Goal: Task Accomplishment & Management: Complete application form

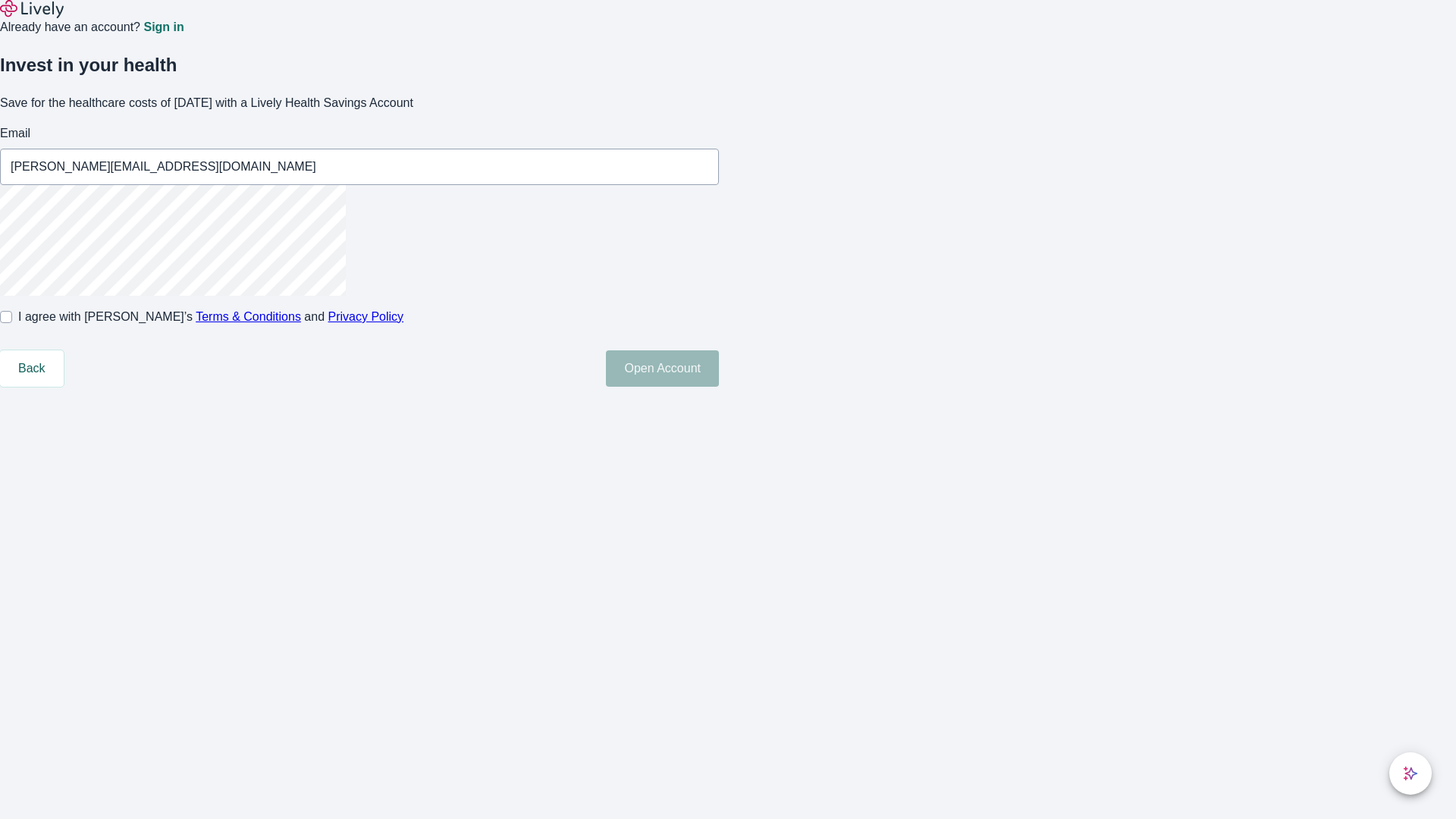
click at [12, 323] on input "I agree with Lively’s Terms & Conditions and Privacy Policy" at bounding box center [6, 317] width 12 height 12
checkbox input "true"
click at [719, 387] on button "Open Account" at bounding box center [662, 368] width 113 height 36
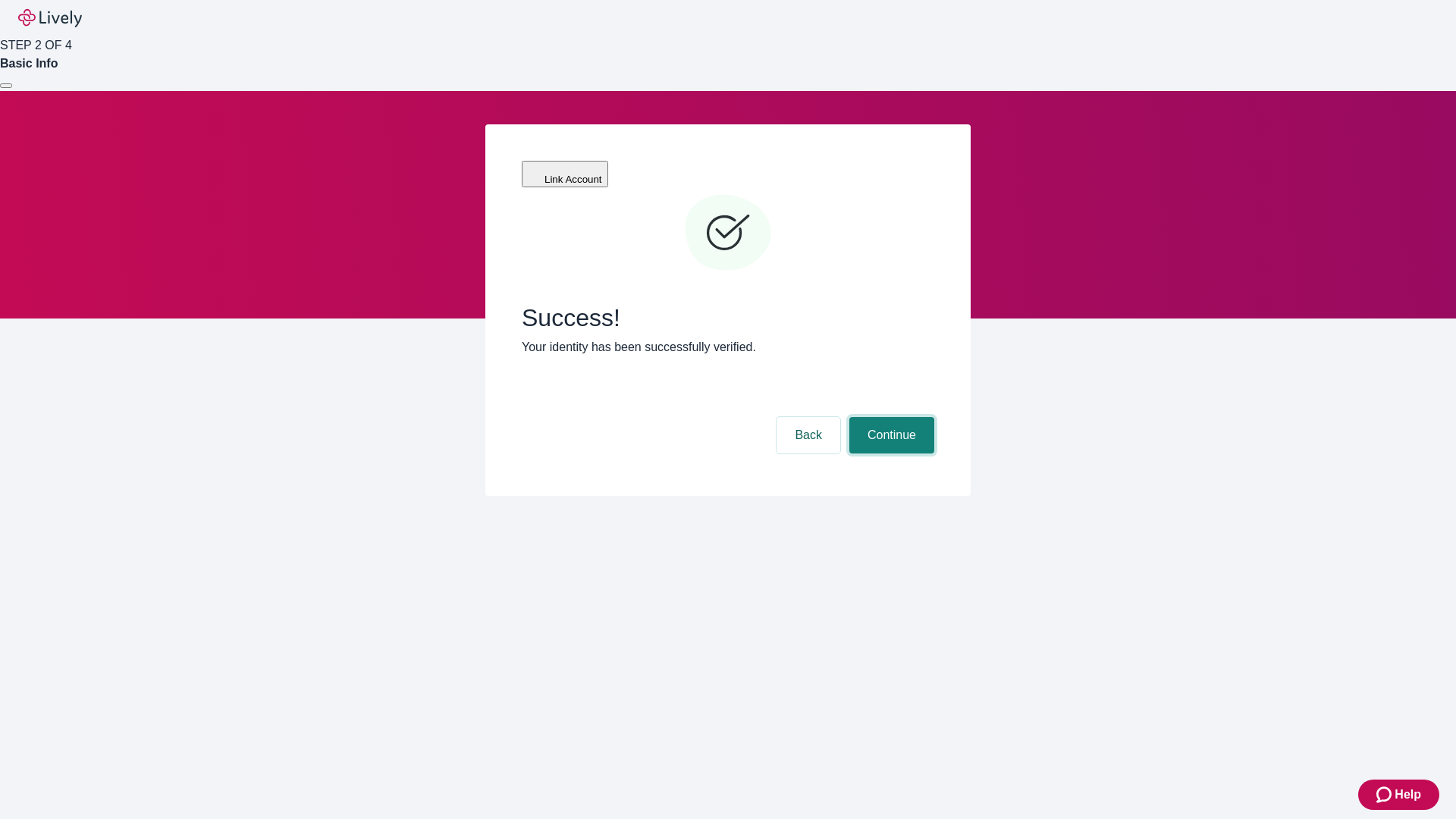
click at [890, 417] on button "Continue" at bounding box center [892, 435] width 85 height 36
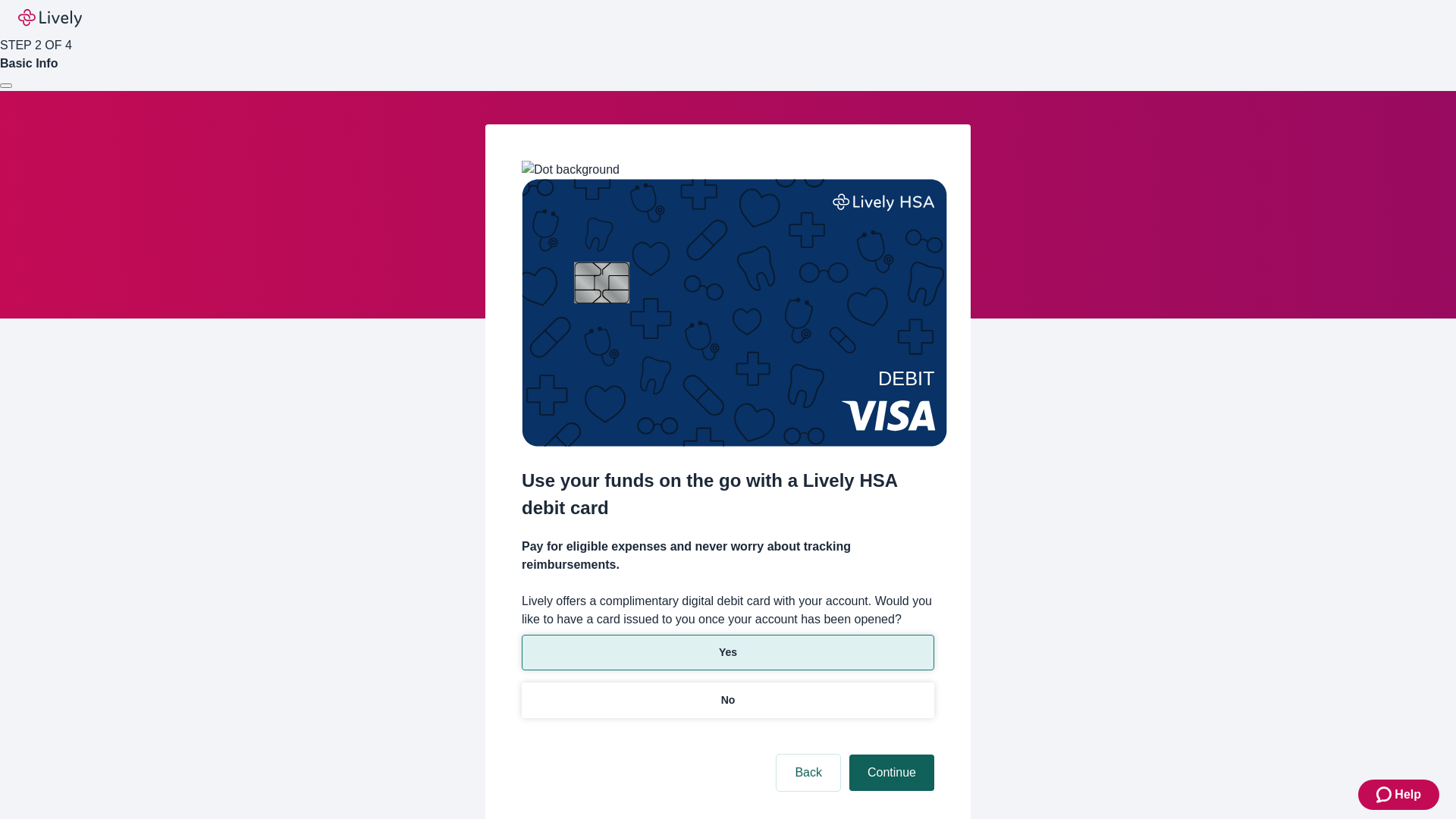
click at [728, 692] on p "No" at bounding box center [728, 700] width 14 height 16
click at [890, 755] on button "Continue" at bounding box center [892, 772] width 85 height 36
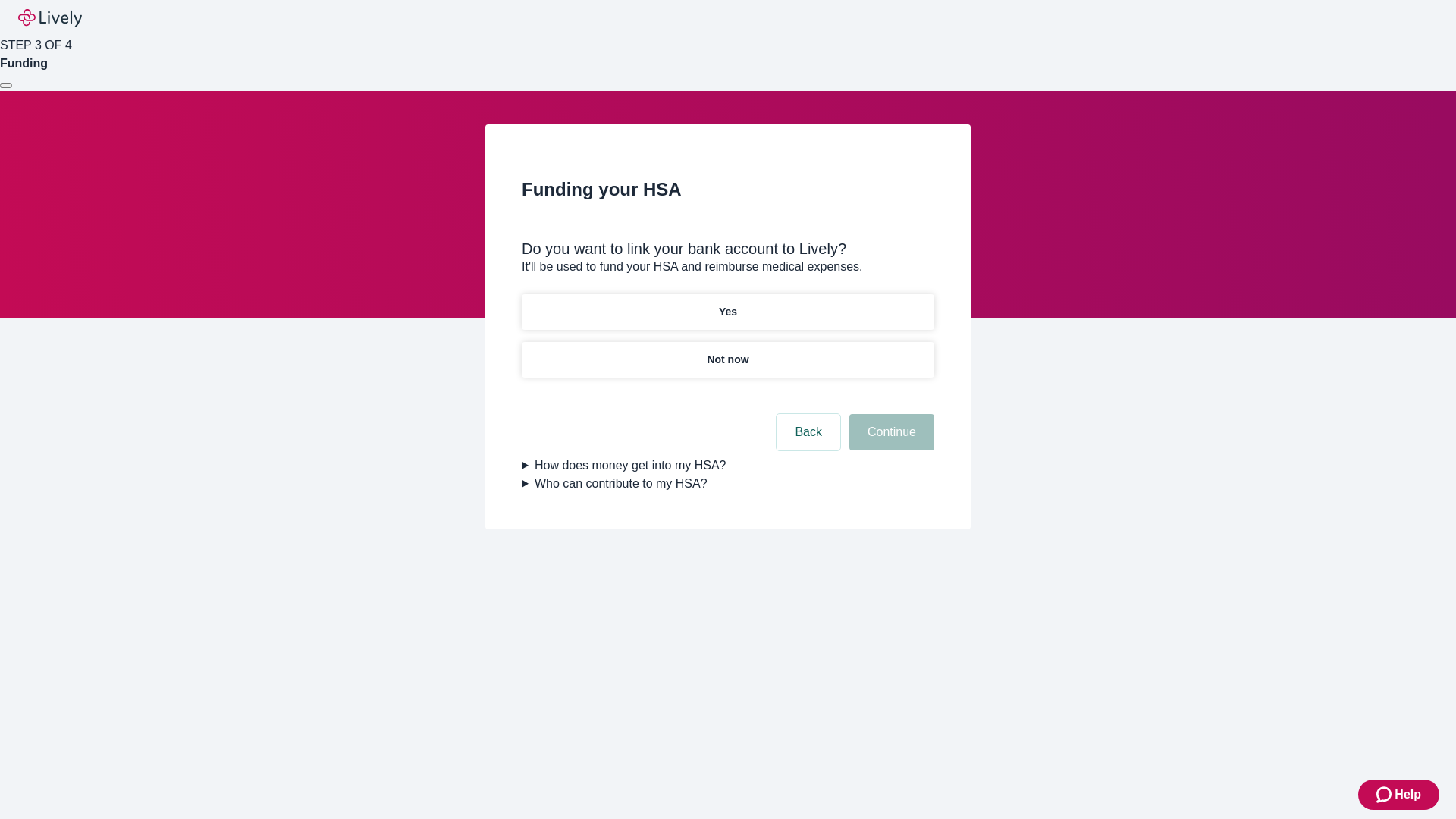
click at [728, 304] on p "Yes" at bounding box center [728, 312] width 18 height 16
click at [890, 414] on button "Continue" at bounding box center [892, 432] width 85 height 36
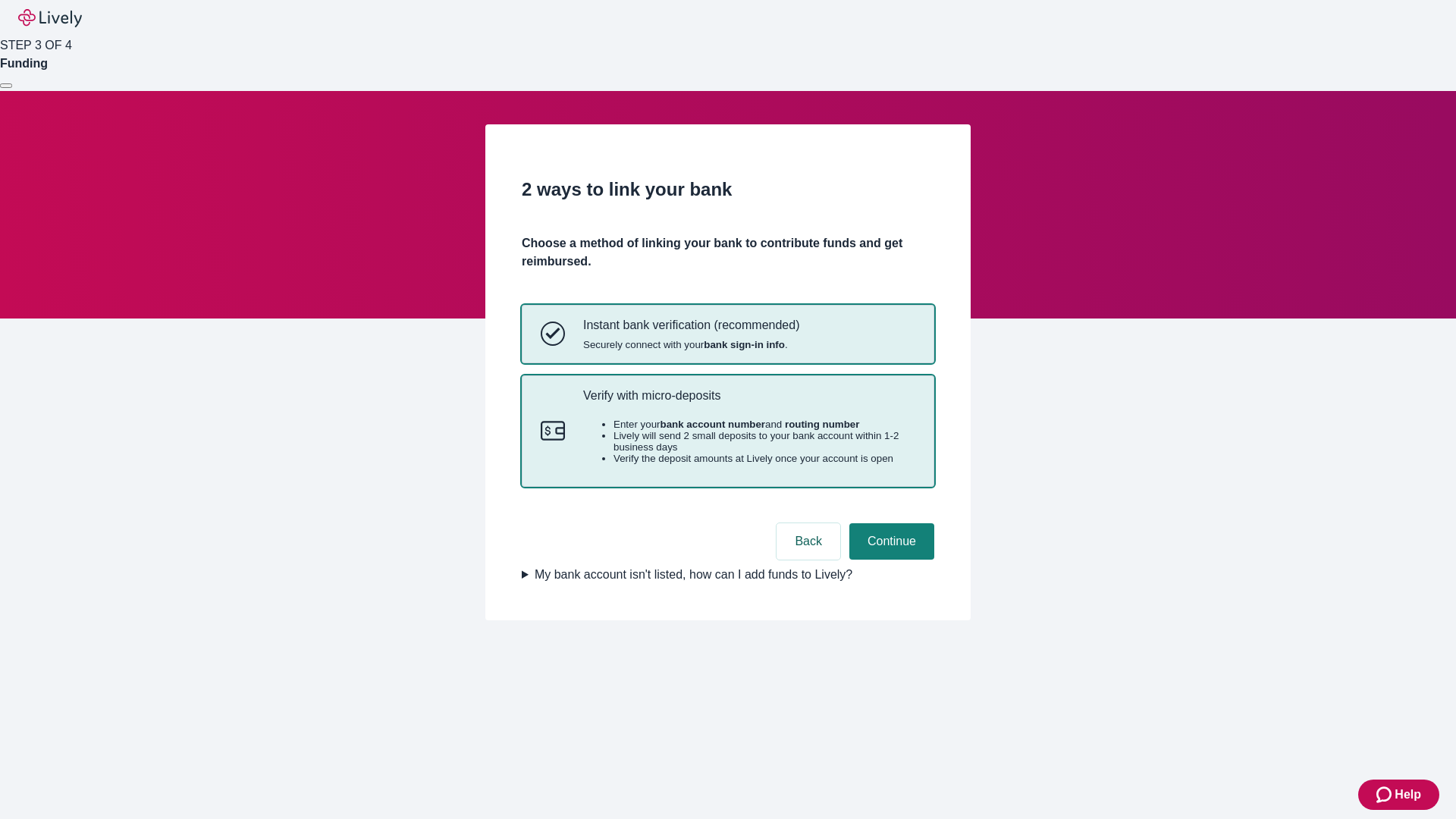
click at [749, 403] on p "Verify with micro-deposits" at bounding box center [749, 395] width 332 height 14
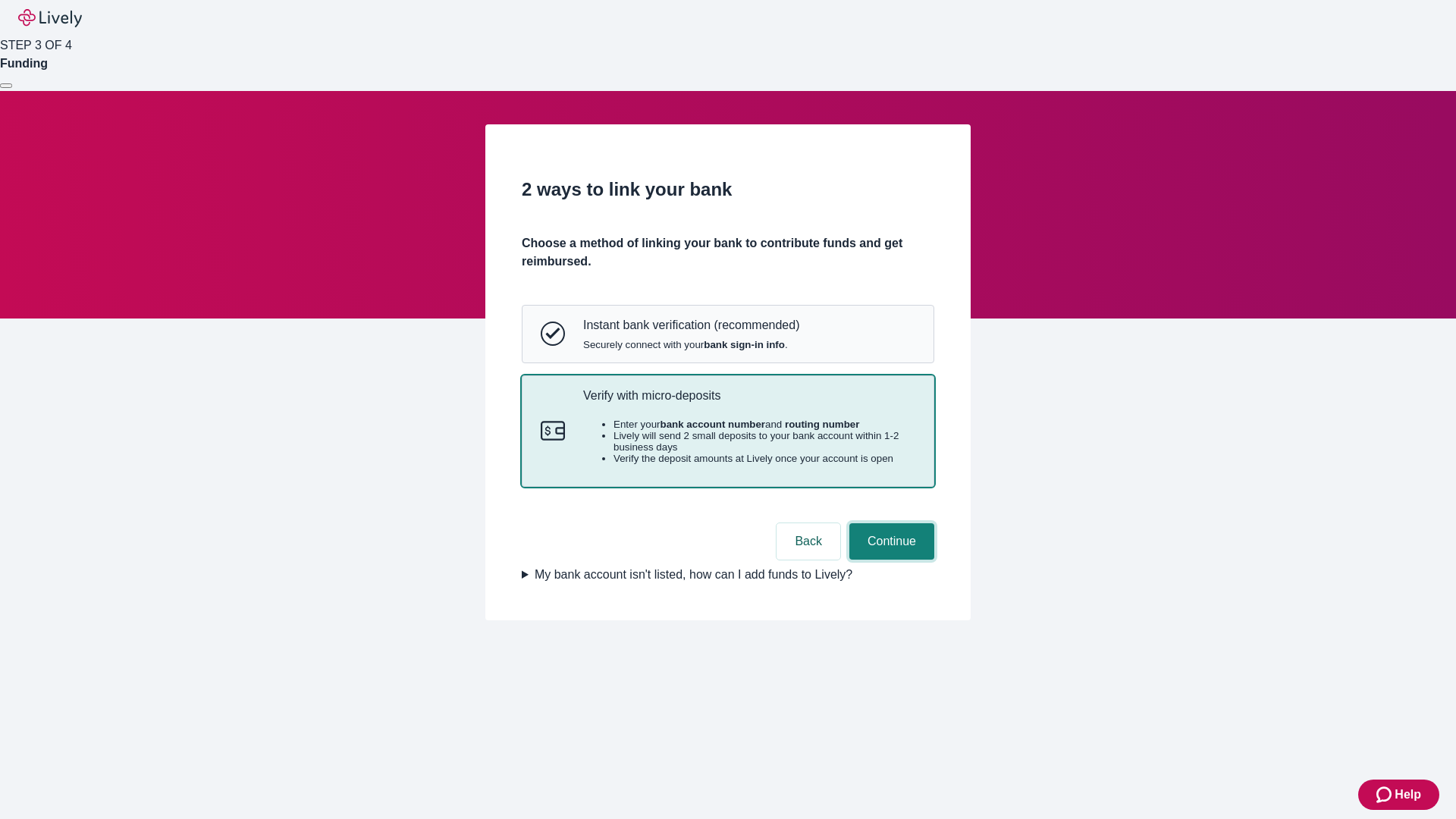
click at [890, 559] on button "Continue" at bounding box center [892, 541] width 85 height 36
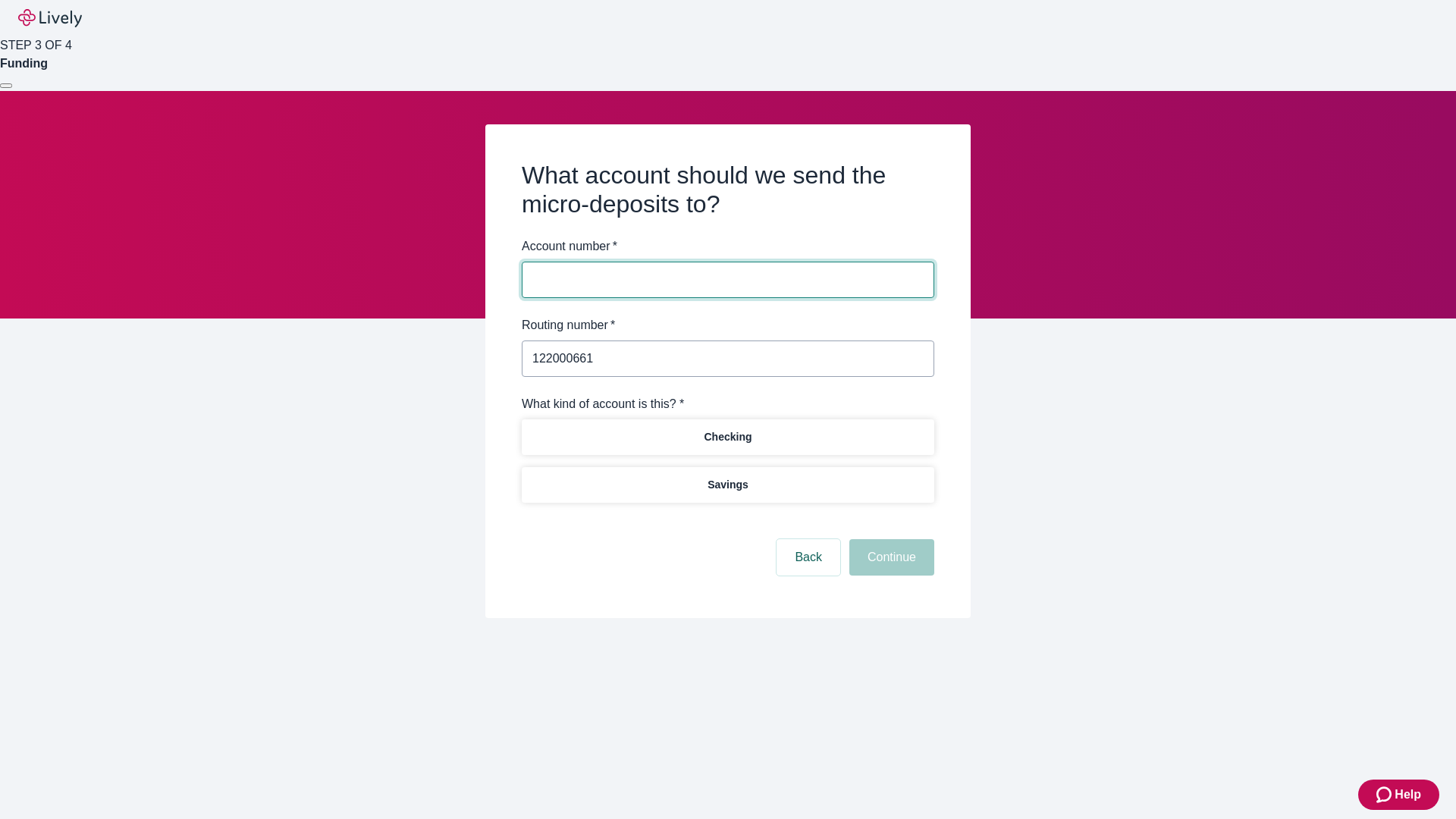
type input "122000661"
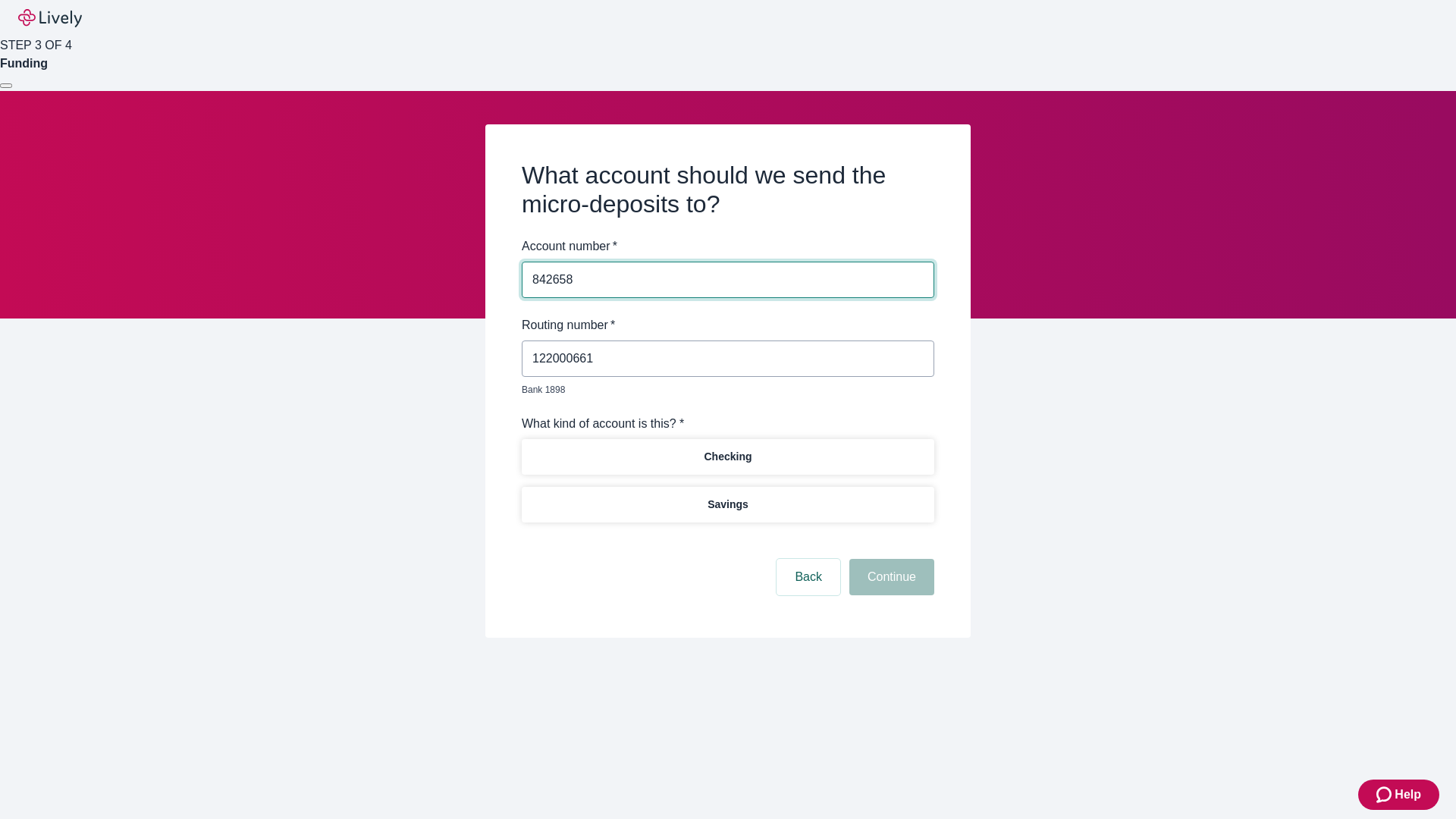
type input "842658"
click at [728, 448] on p "Checking" at bounding box center [727, 457] width 47 height 16
click at [890, 559] on button "Continue" at bounding box center [892, 576] width 85 height 36
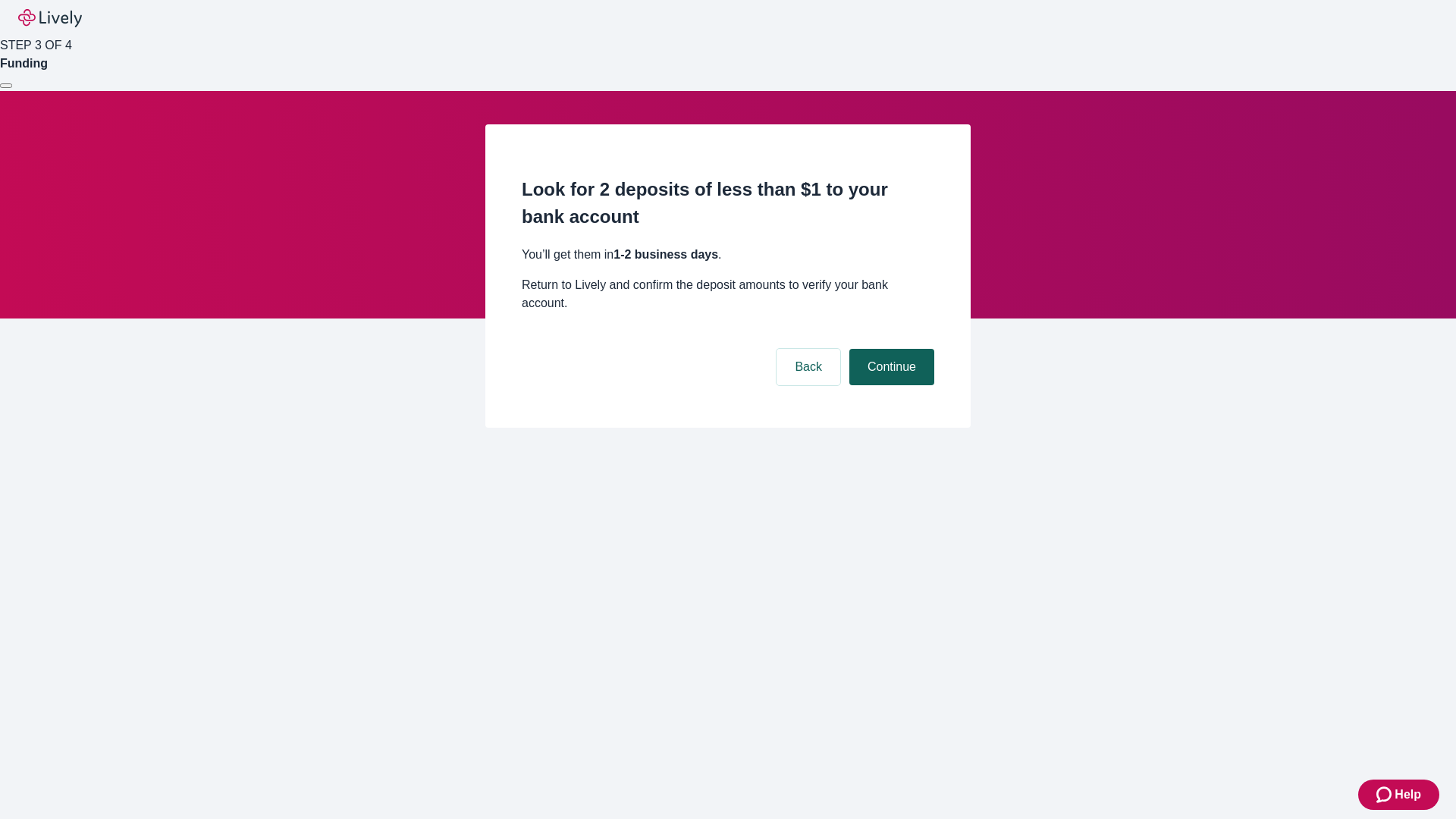
click at [890, 349] on button "Continue" at bounding box center [892, 367] width 85 height 36
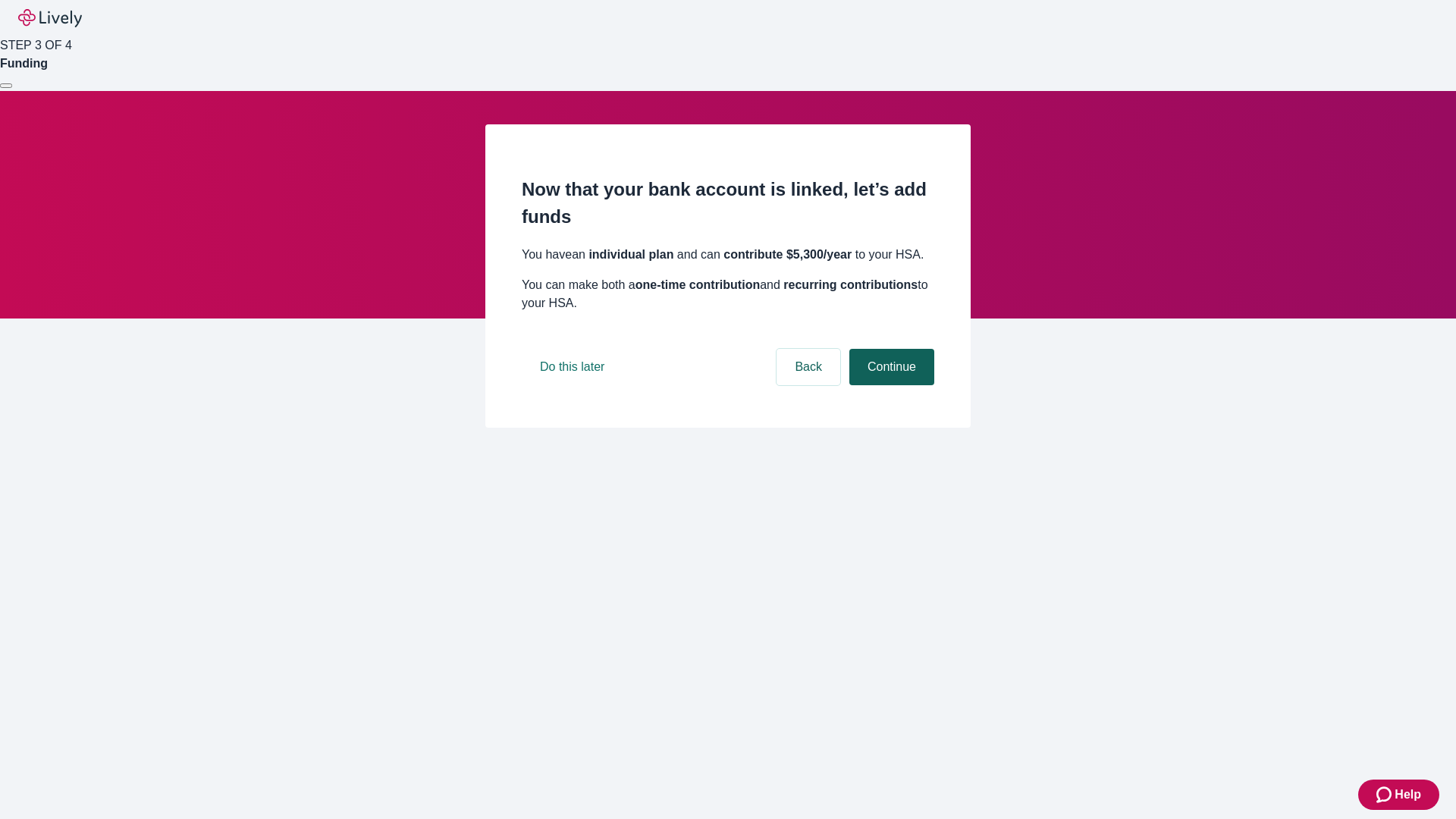
click at [890, 385] on button "Continue" at bounding box center [892, 367] width 85 height 36
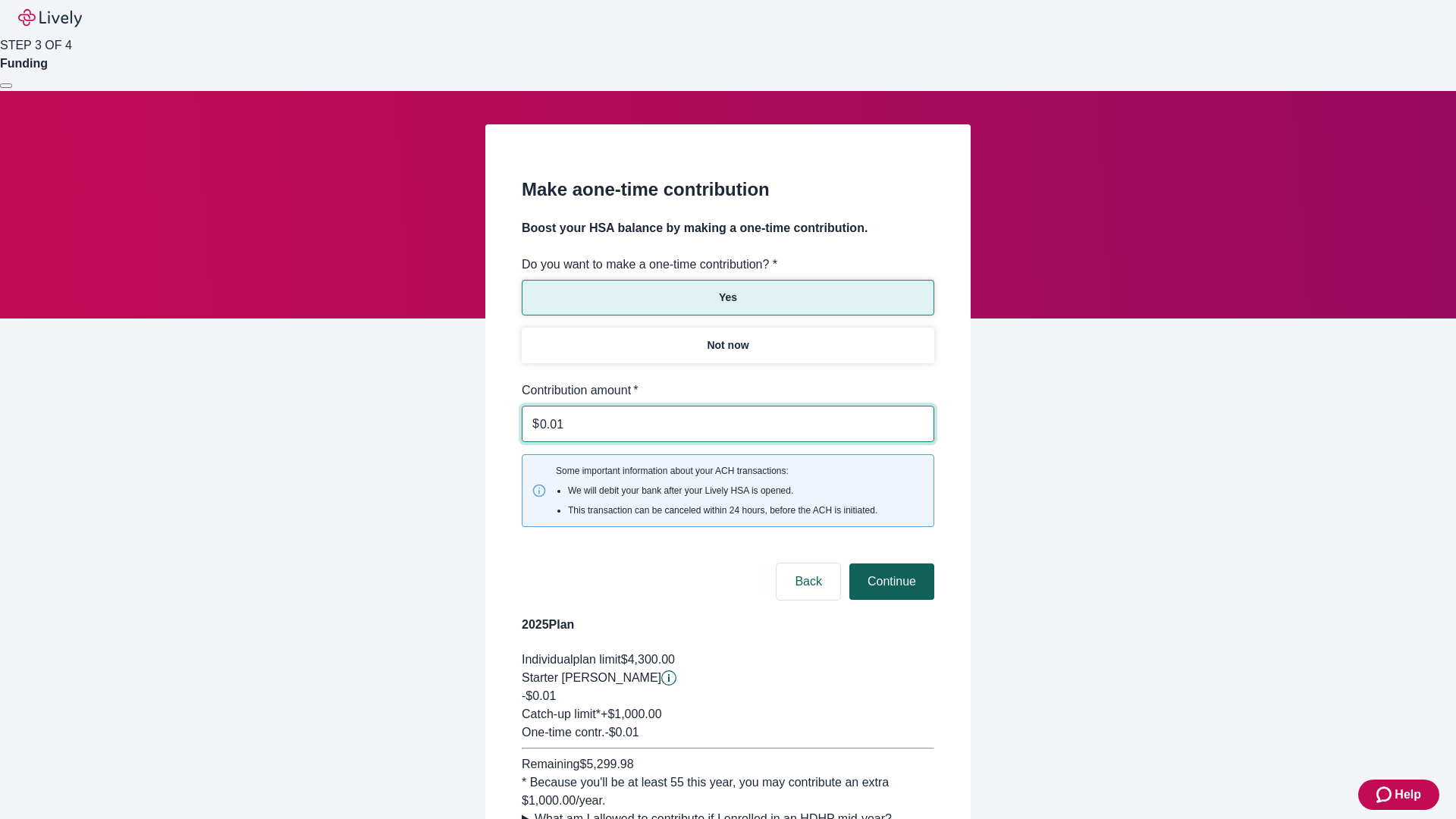
type input "0.01"
click at [890, 563] on button "Continue" at bounding box center [892, 581] width 85 height 36
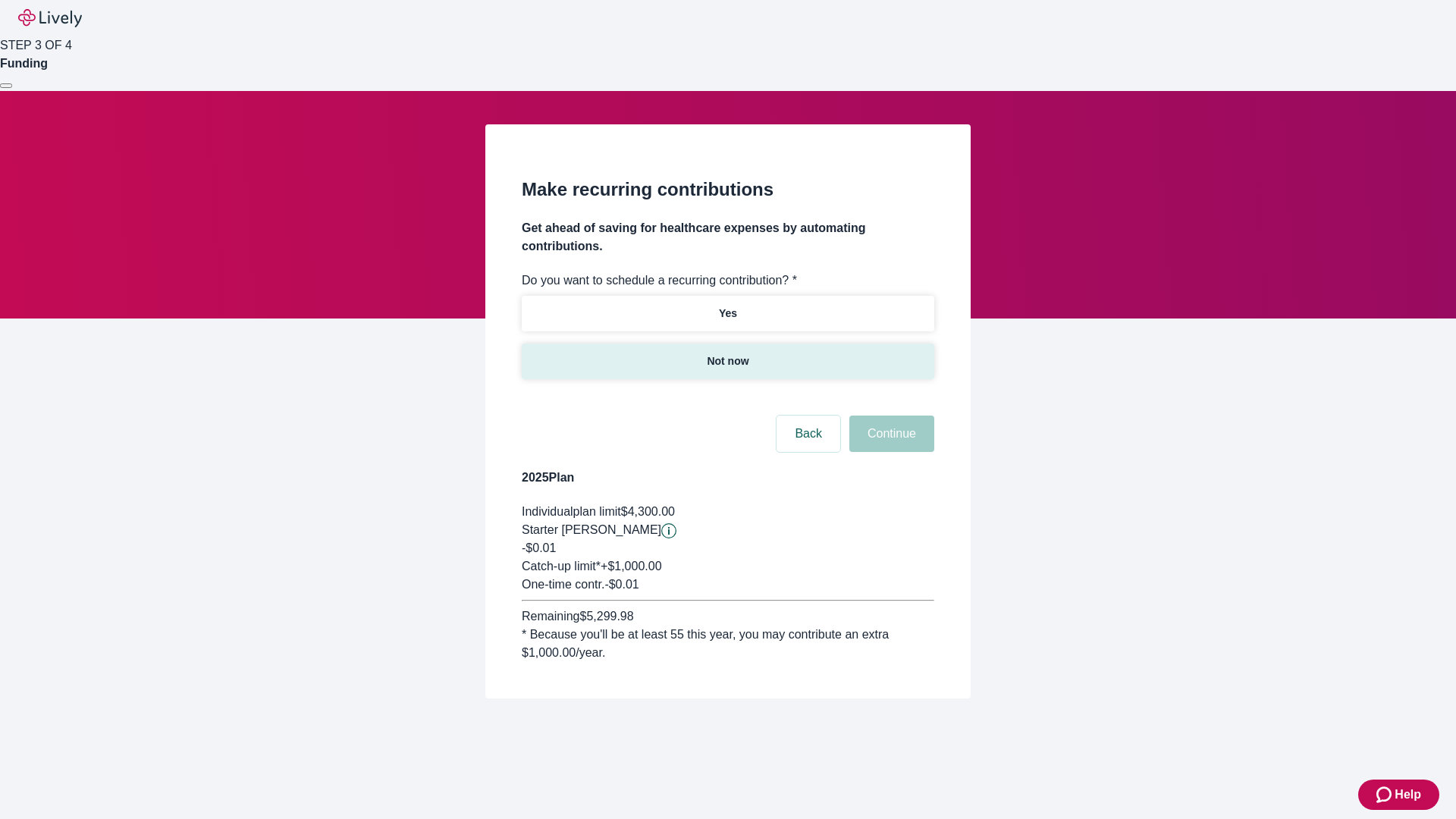
click at [728, 354] on p "Not now" at bounding box center [728, 362] width 42 height 16
click at [890, 416] on button "Continue" at bounding box center [892, 433] width 85 height 36
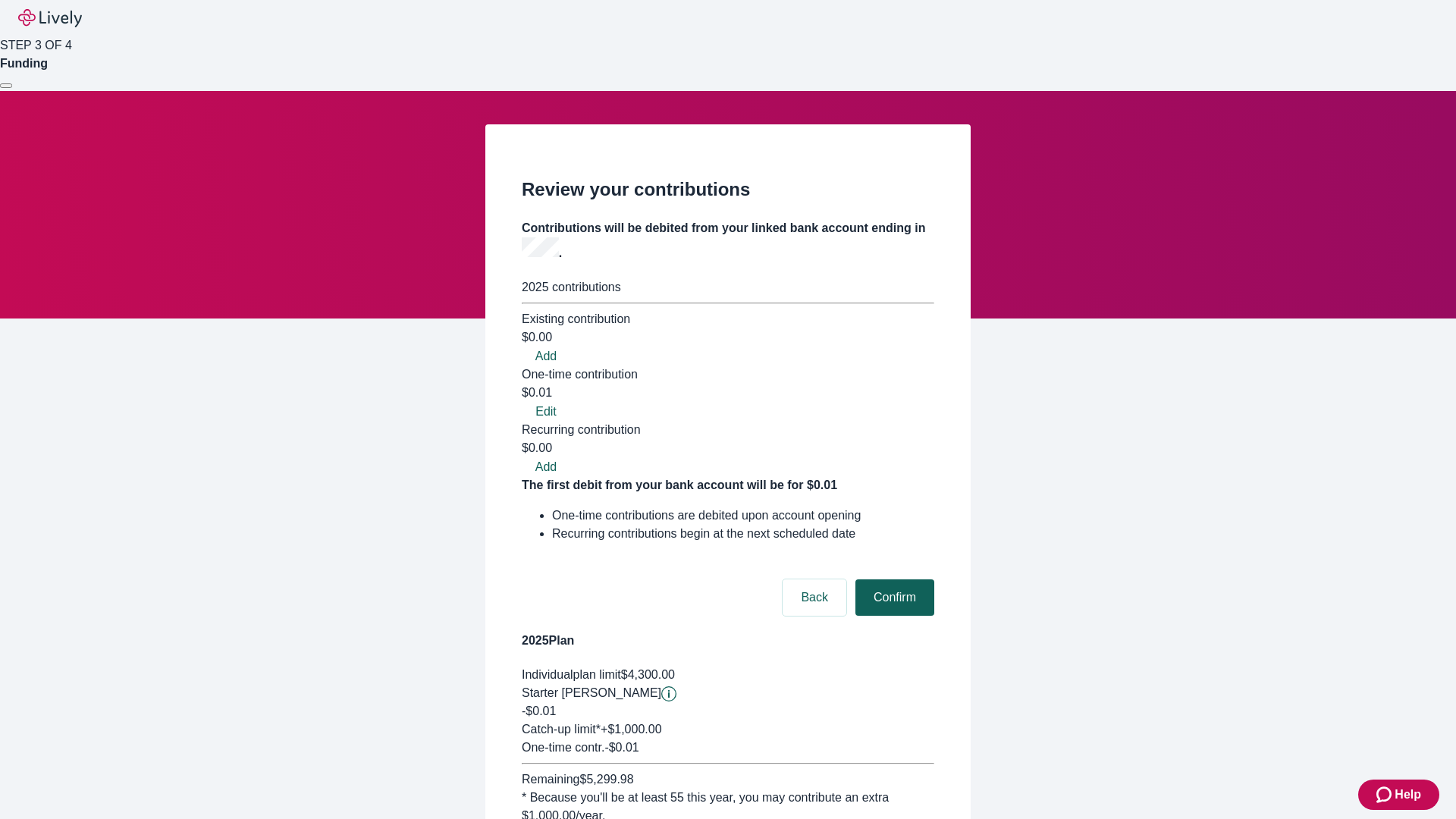
click at [892, 579] on button "Confirm" at bounding box center [895, 597] width 79 height 36
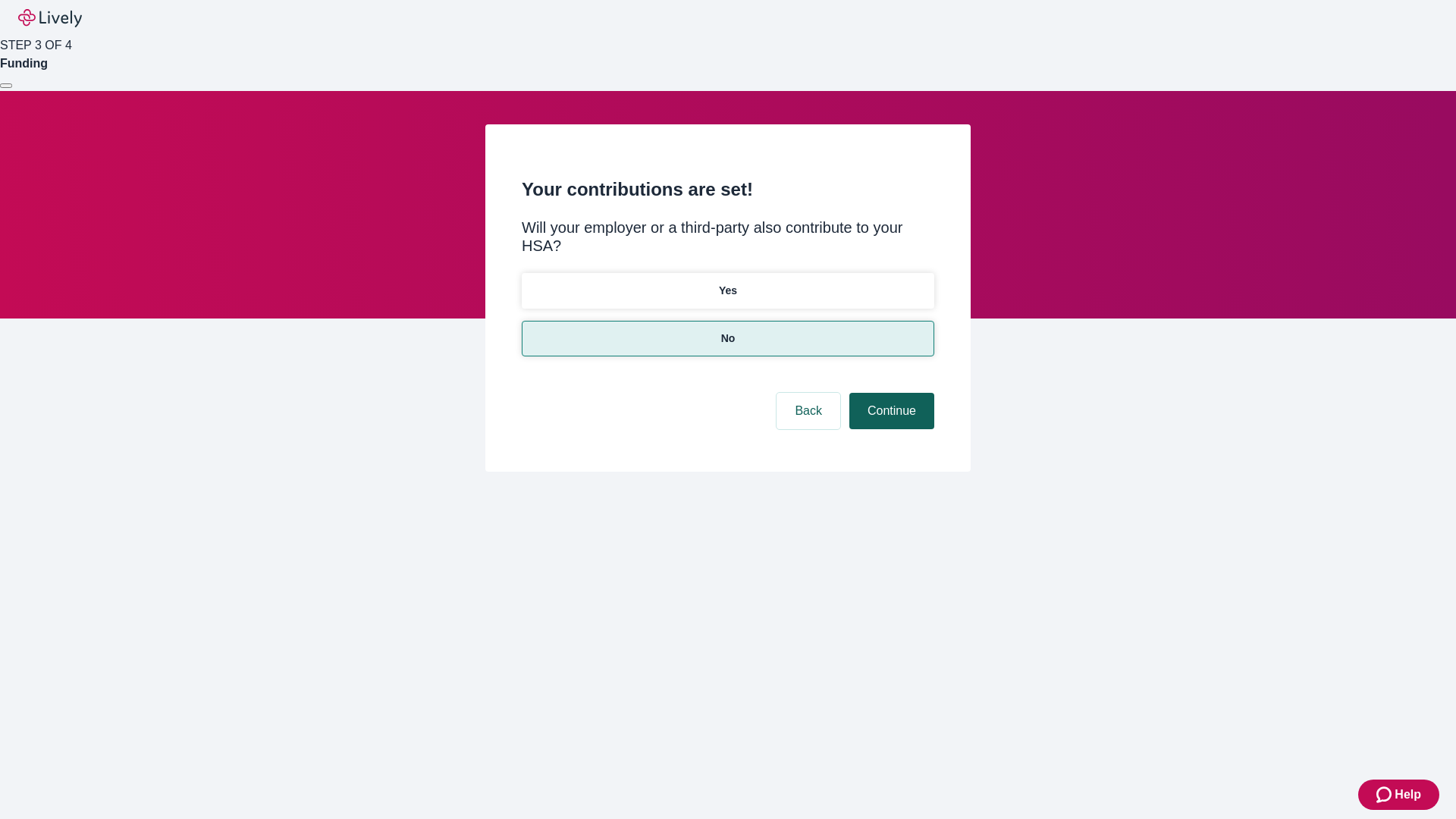
click at [890, 393] on button "Continue" at bounding box center [892, 411] width 85 height 36
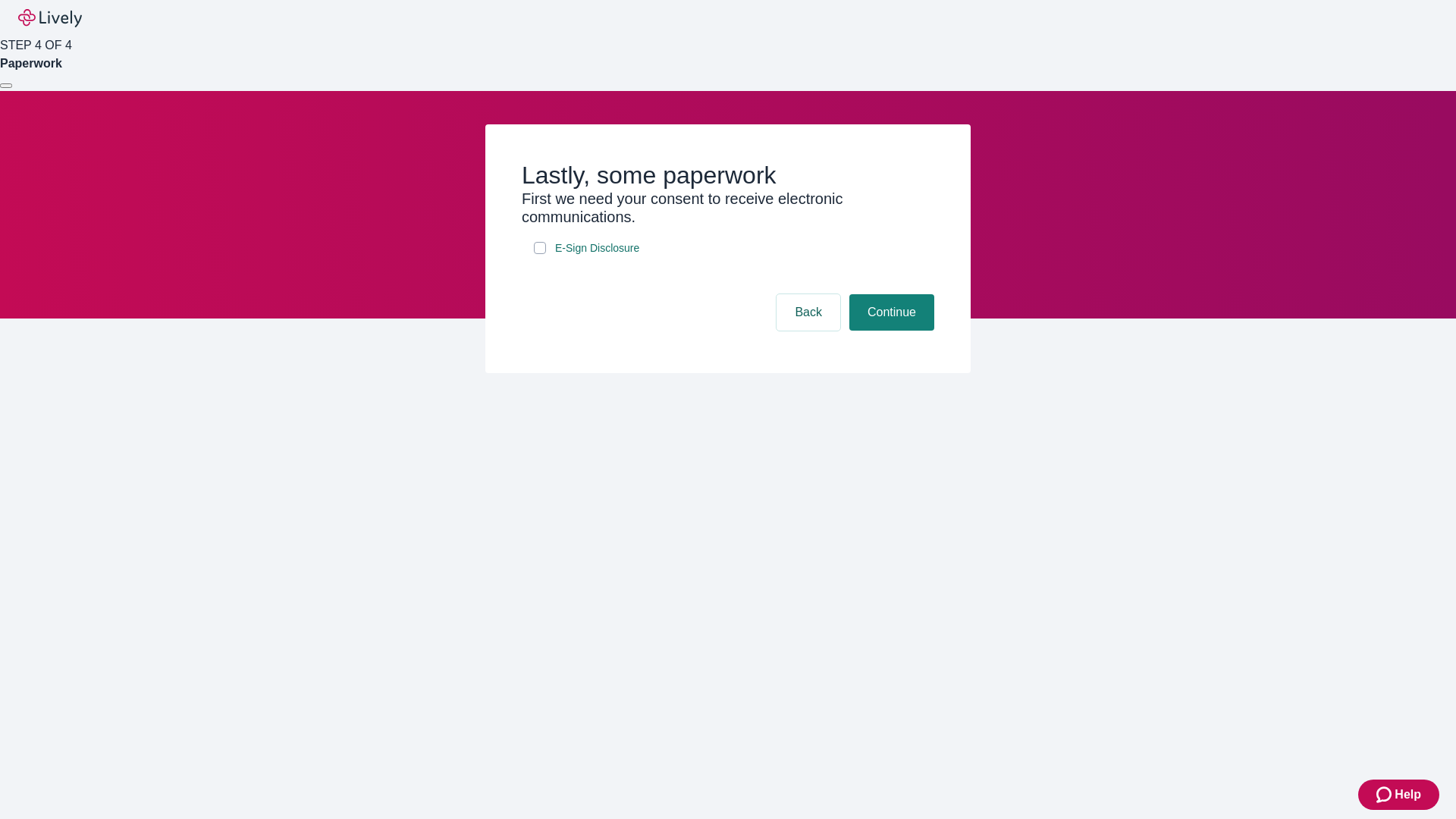
click at [540, 254] on input "E-Sign Disclosure" at bounding box center [539, 248] width 12 height 12
checkbox input "true"
click at [890, 330] on button "Continue" at bounding box center [892, 312] width 85 height 36
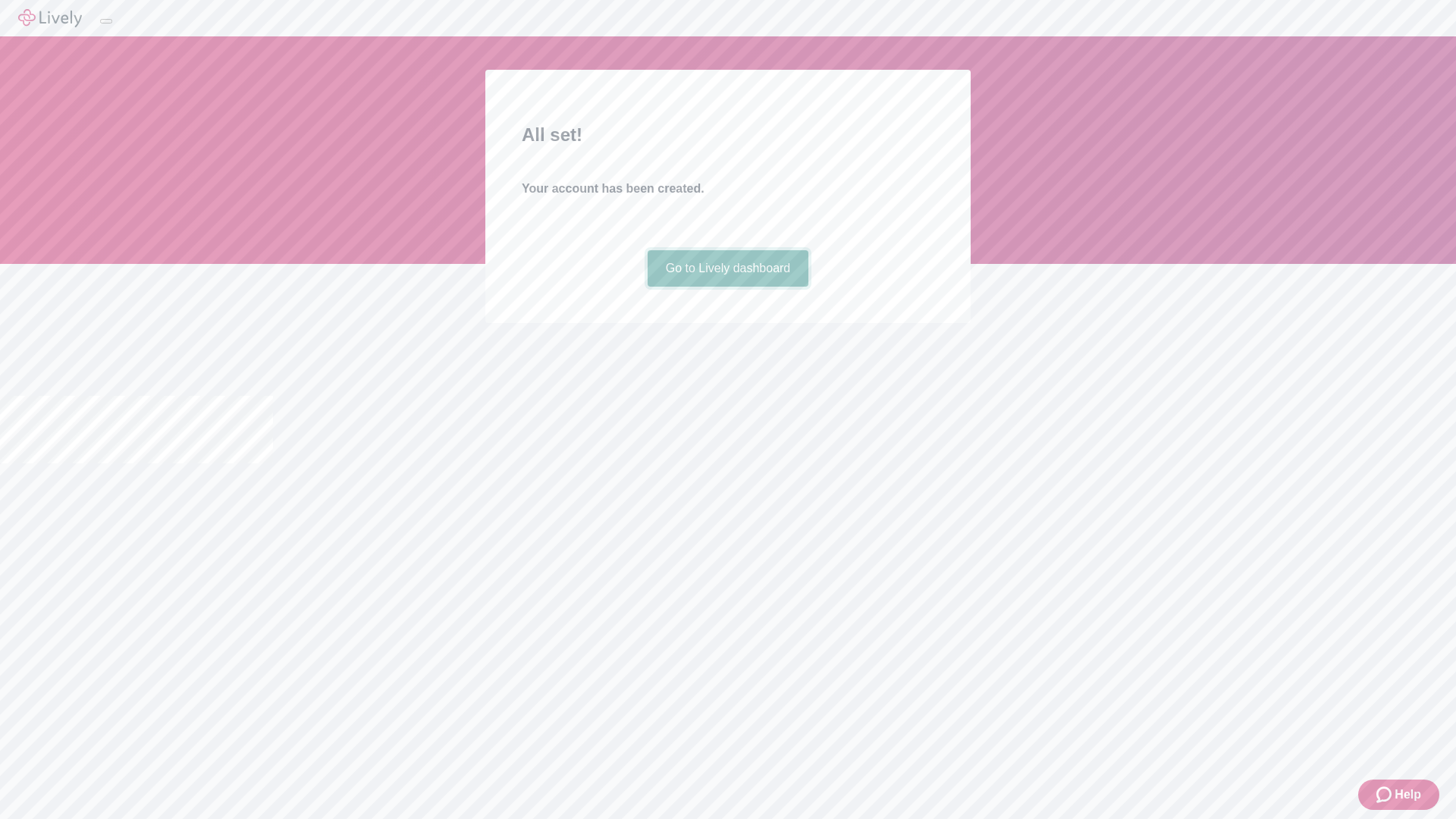
click at [728, 287] on link "Go to Lively dashboard" at bounding box center [728, 268] width 162 height 36
